Goal: Task Accomplishment & Management: Manage account settings

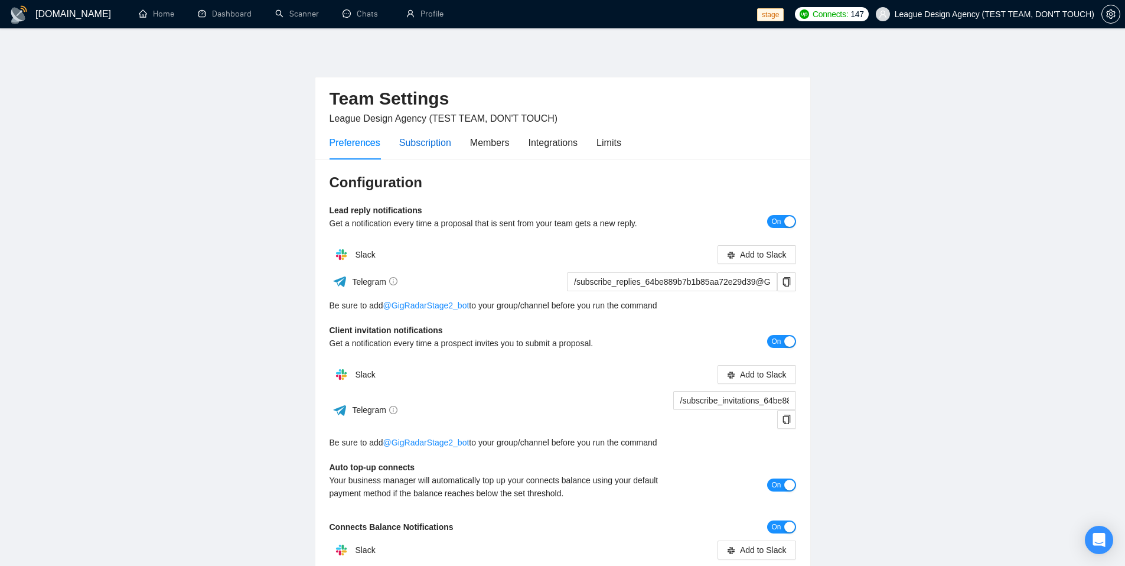
click at [431, 148] on div "Subscription" at bounding box center [425, 142] width 52 height 15
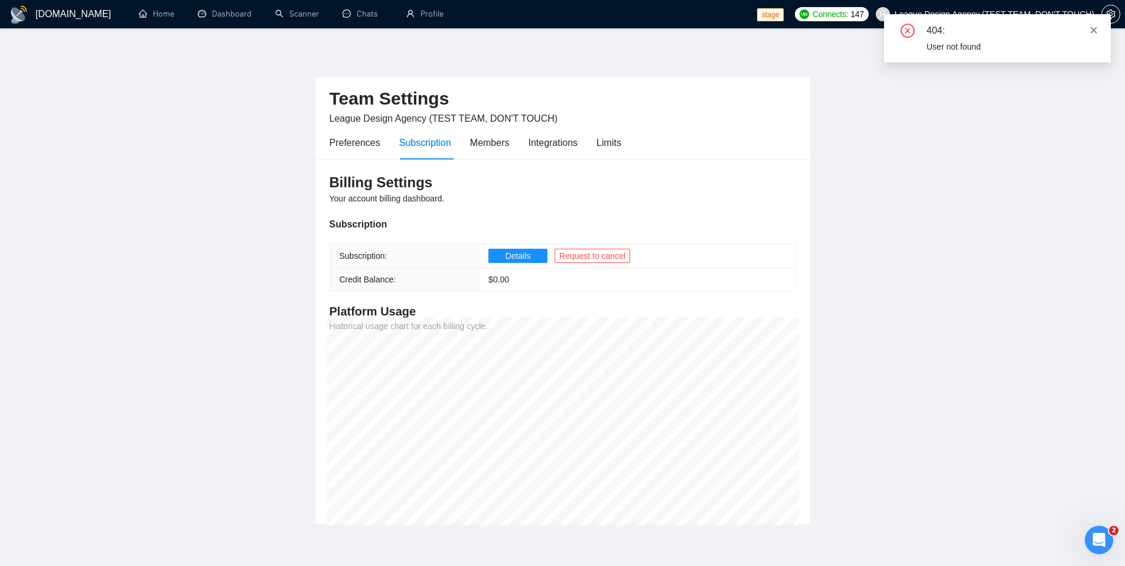
click at [1091, 31] on icon "close" at bounding box center [1093, 30] width 8 height 8
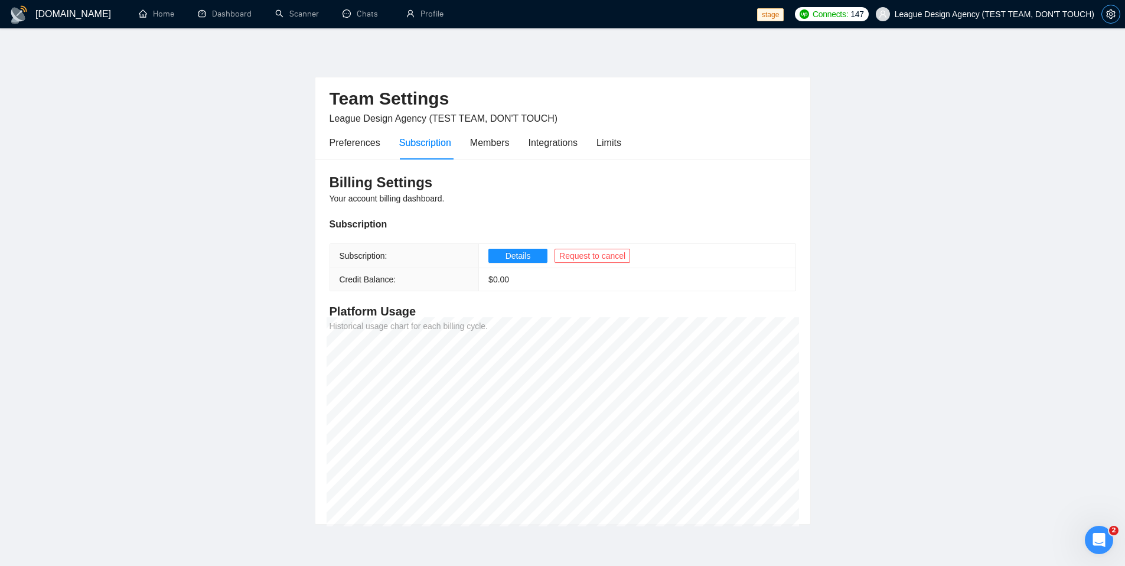
click at [1112, 16] on icon "setting" at bounding box center [1110, 13] width 9 height 9
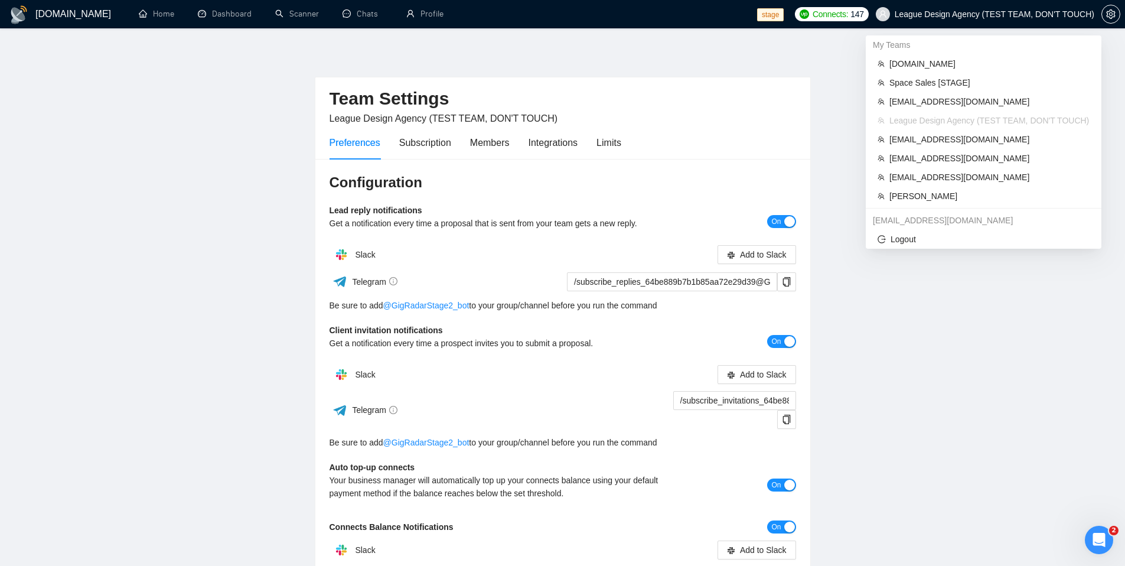
click at [1042, 14] on span "League Design Agency (TEST TEAM, DON'T TOUCH)" at bounding box center [994, 14] width 200 height 0
click at [971, 8] on span "League Design Agency (TEST TEAM, DON'T TOUCH)" at bounding box center [984, 14] width 233 height 38
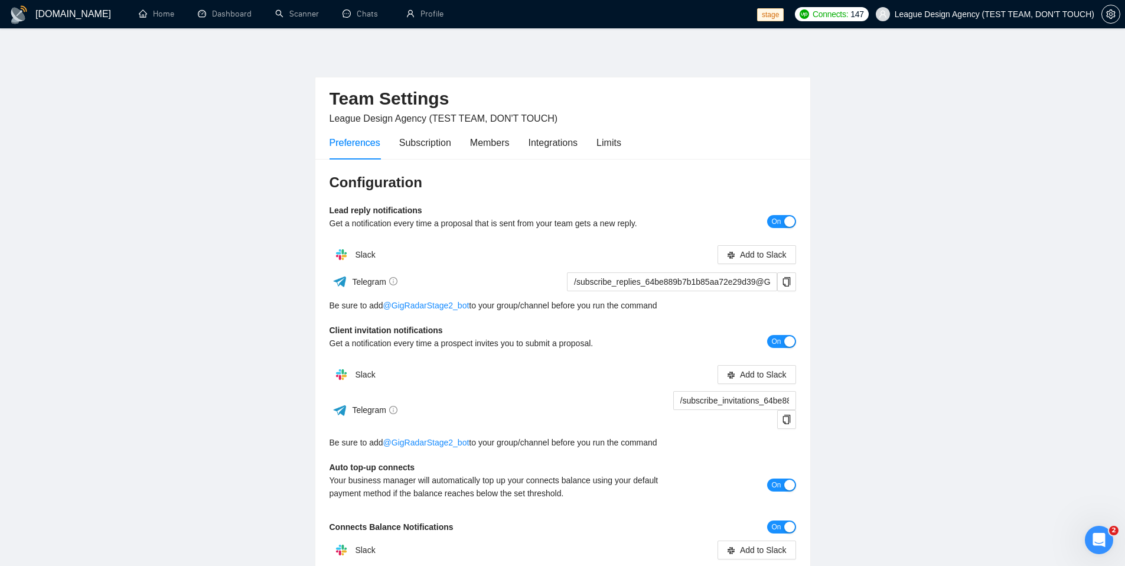
click at [901, 234] on main "Team Settings League Design Agency (TEST TEAM, DON'T TOUCH) Preferences Subscri…" at bounding box center [562, 366] width 1087 height 639
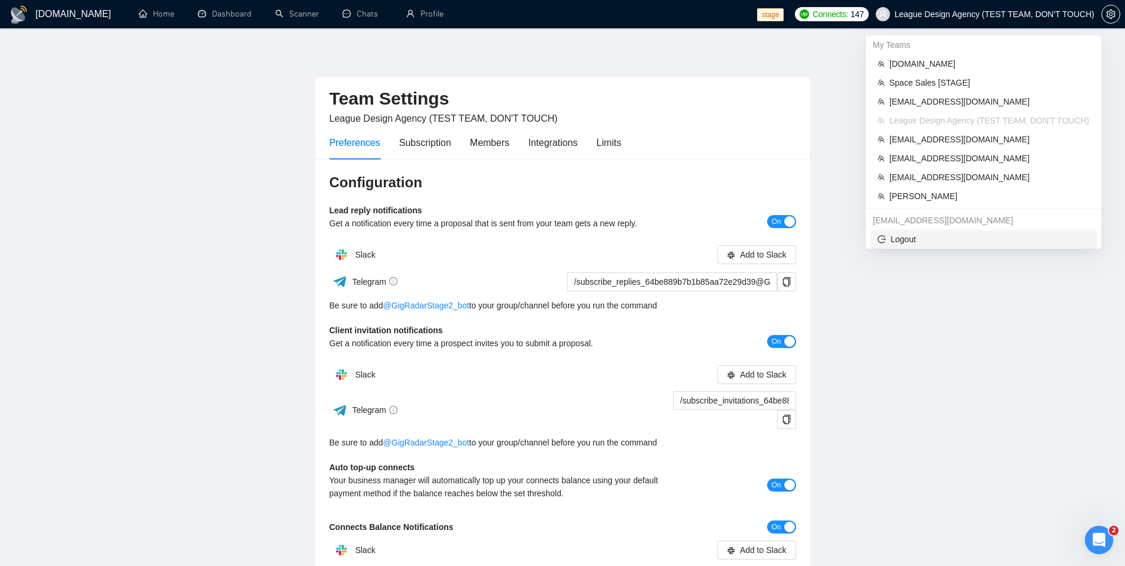
click at [903, 233] on span "Logout" at bounding box center [983, 239] width 212 height 13
